Goal: Navigation & Orientation: Go to known website

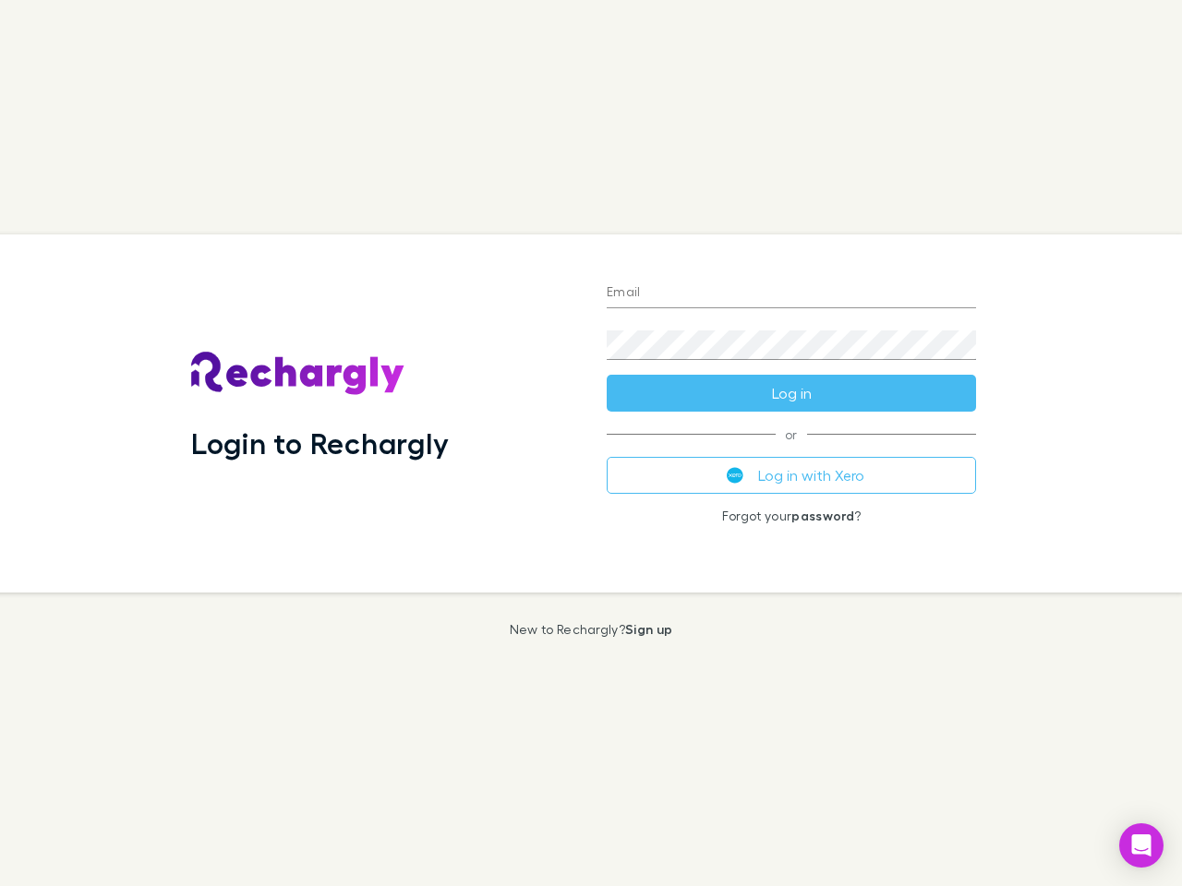
click at [591, 443] on div "Login to Rechargly" at bounding box center [384, 414] width 416 height 358
click at [791, 294] on input "Email" at bounding box center [791, 294] width 369 height 30
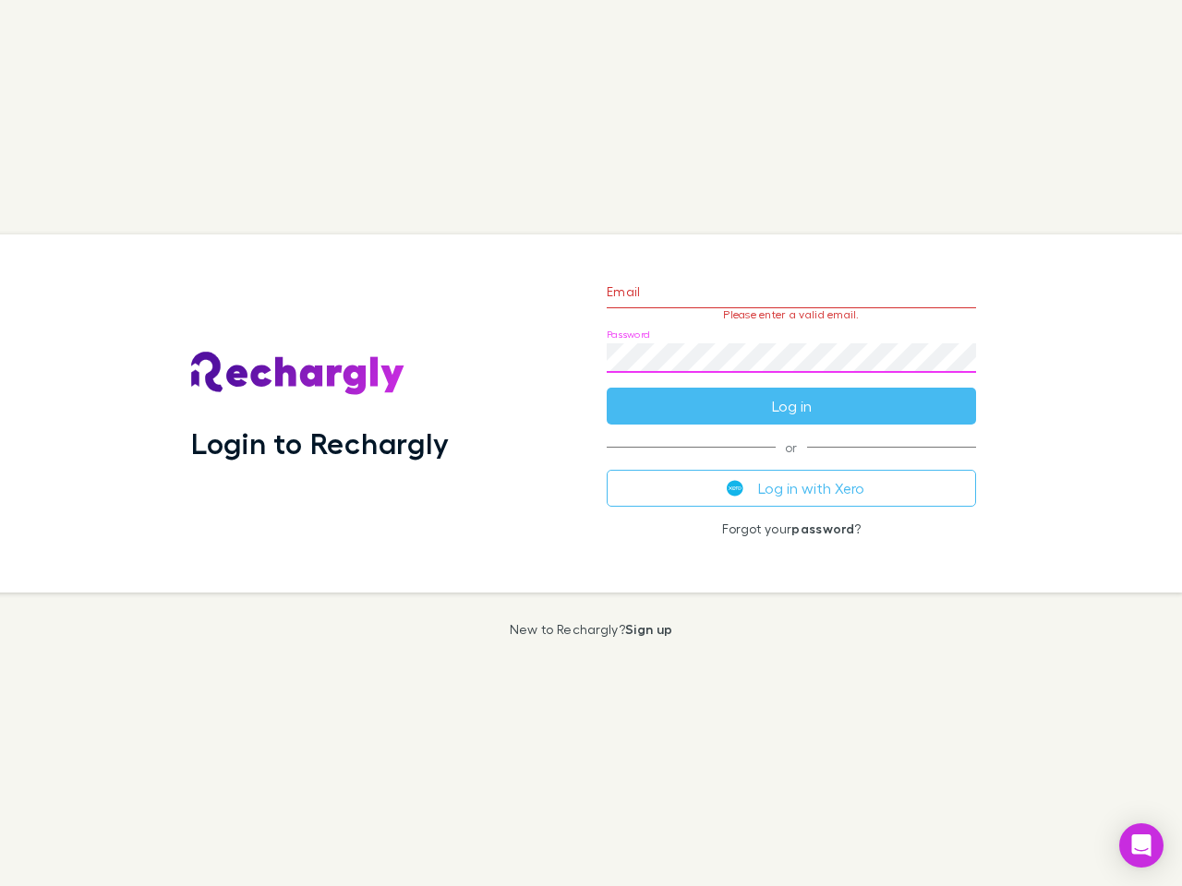
click at [791, 393] on form "Email Please enter a valid email. Password Log in" at bounding box center [791, 344] width 369 height 161
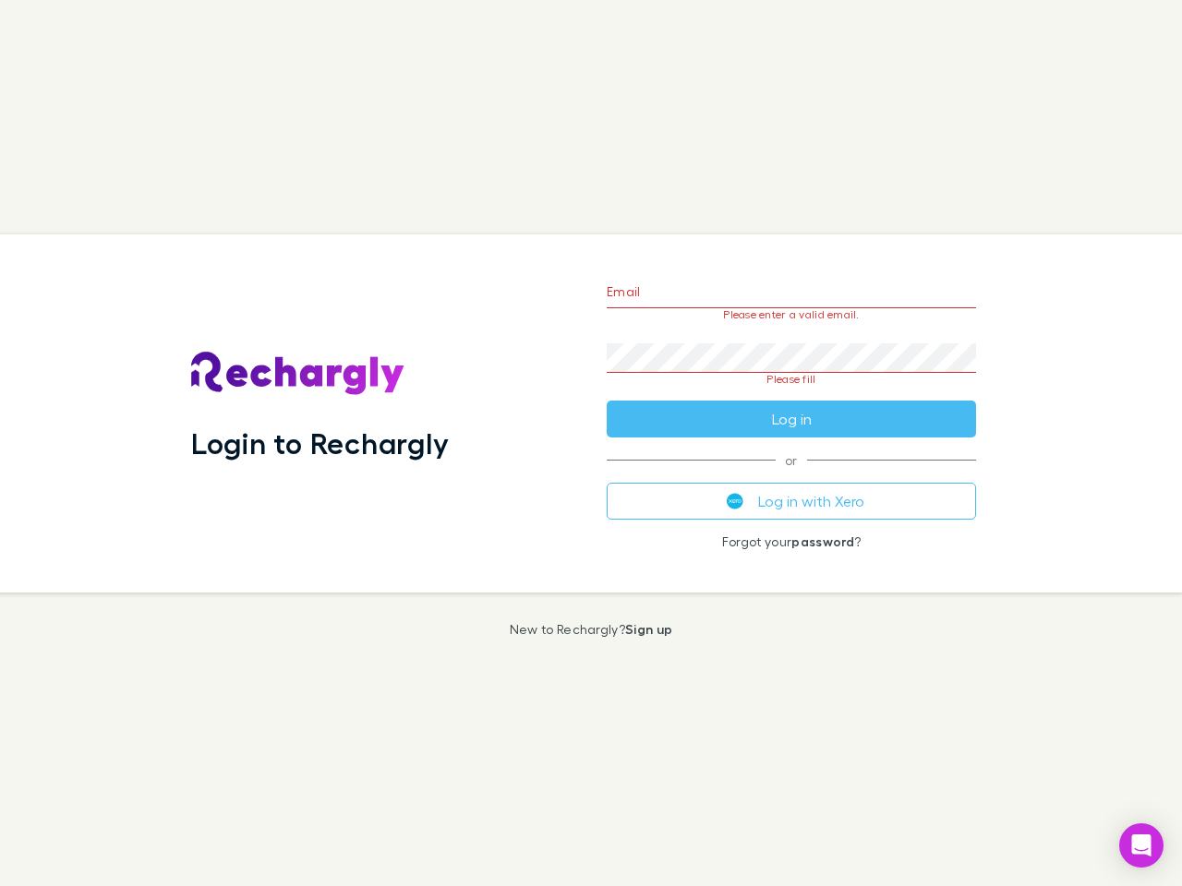
click at [791, 476] on div "Email Please enter a valid email. Password Please fill Log in or Log in with Xe…" at bounding box center [791, 414] width 399 height 358
click at [1141, 846] on icon "Open Intercom Messenger" at bounding box center [1141, 846] width 19 height 22
